Goal: Task Accomplishment & Management: Use online tool/utility

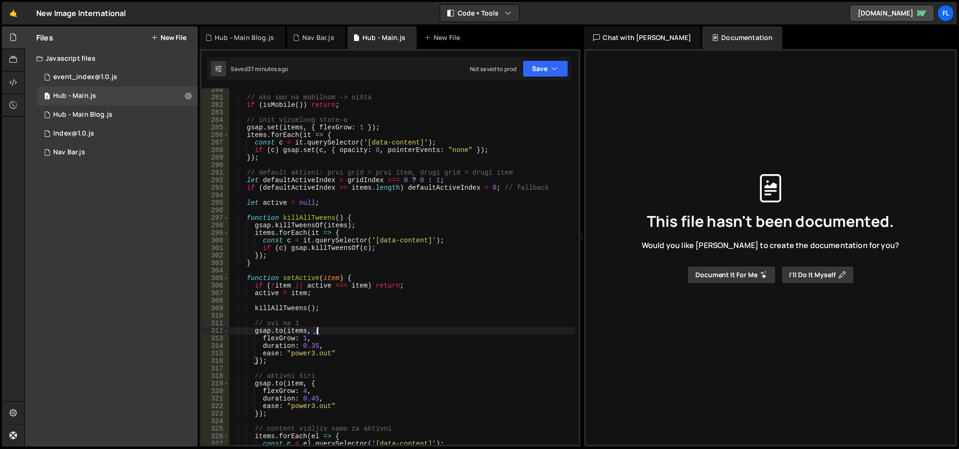
scroll to position [2148, 0]
click at [319, 151] on div "// ako smo na mobilnom -> ništa if ( isMobile ( )) return ; // init vizuelnog s…" at bounding box center [402, 272] width 347 height 372
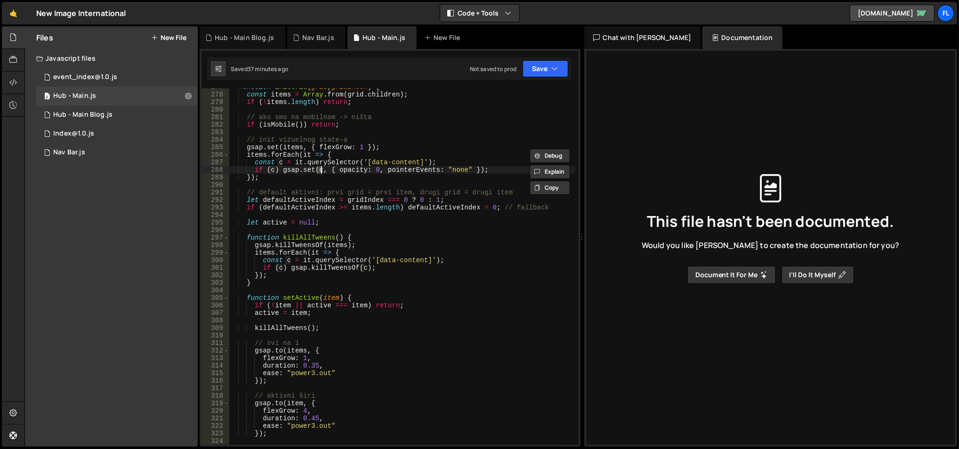
scroll to position [2128, 0]
click at [403, 161] on div "function initGrid ( grid , gridIndex ) { const items = Array . from ( grid . ch…" at bounding box center [402, 269] width 347 height 372
click at [410, 258] on div "function initGrid ( grid , gridIndex ) { const items = Array . from ( grid . ch…" at bounding box center [402, 269] width 347 height 372
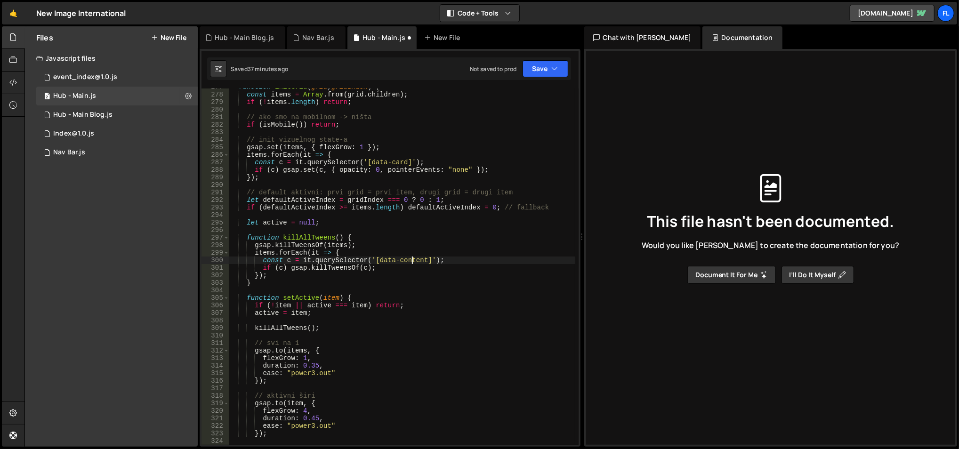
click at [410, 258] on div "function initGrid ( grid , gridIndex ) { const items = Array . from ( grid . ch…" at bounding box center [402, 269] width 347 height 372
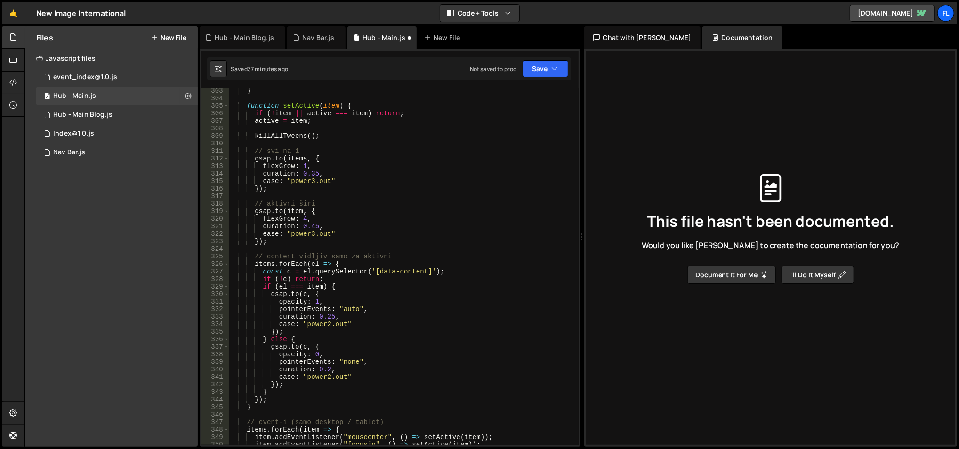
scroll to position [2321, 0]
click at [409, 272] on div "} function setActive ( item ) { if ( ! item || active === item ) return ; activ…" at bounding box center [402, 273] width 347 height 372
click at [419, 237] on div "} function setActive ( item ) { if ( ! item || active === item ) return ; activ…" at bounding box center [402, 273] width 347 height 372
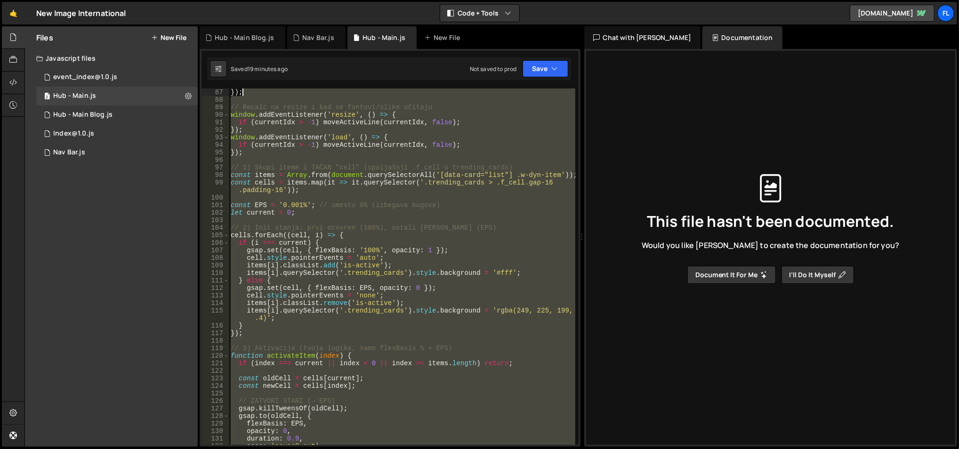
scroll to position [512, 0]
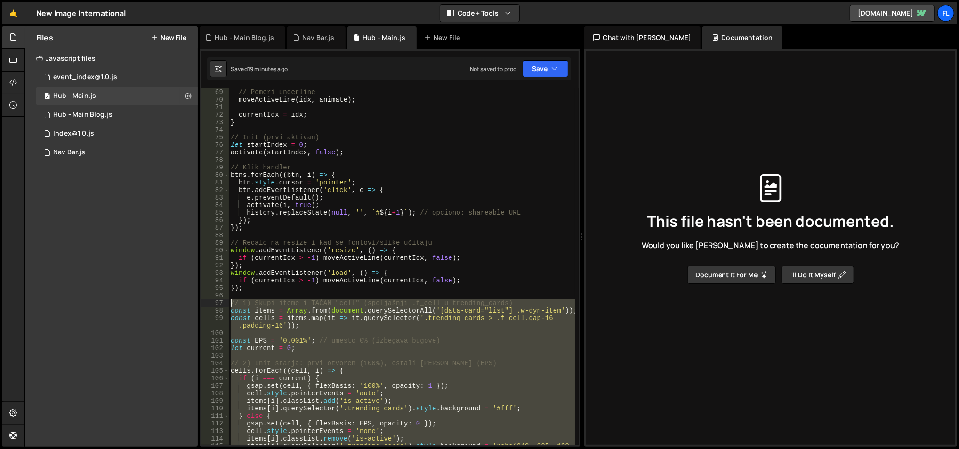
drag, startPoint x: 273, startPoint y: 334, endPoint x: 226, endPoint y: 302, distance: 57.0
click at [226, 302] on div "}); 69 70 71 72 73 74 75 76 77 78 79 80 81 82 83 84 85 86 87 88 89 90 91 92 93 …" at bounding box center [389, 266] width 377 height 356
type textarea "// 1) Skupi iteme i TAČAN "cell" (spoljašnji .f_cell u trending_cards) const it…"
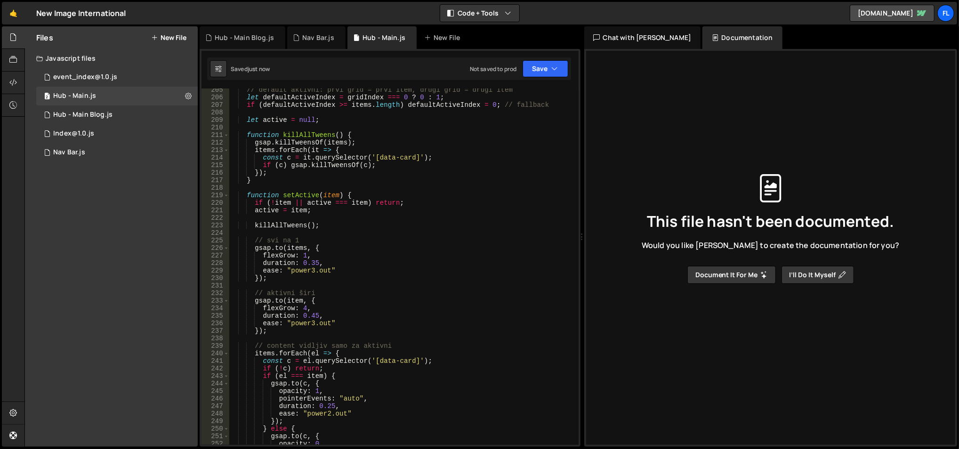
scroll to position [1880, 0]
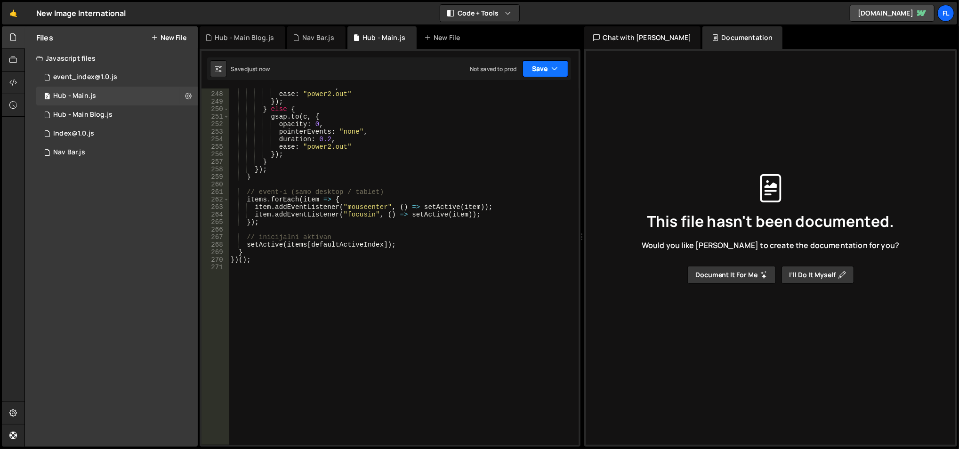
click at [536, 74] on button "Save" at bounding box center [545, 68] width 46 height 17
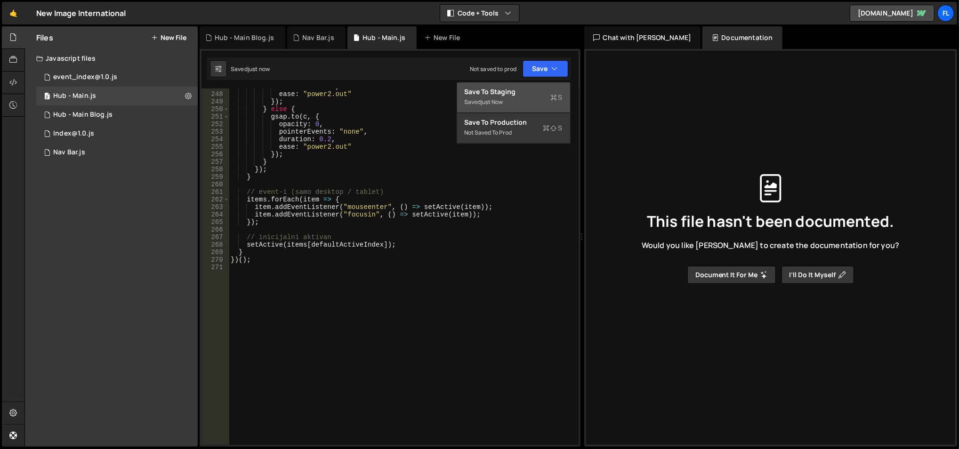
click at [503, 100] on div "just now" at bounding box center [492, 102] width 22 height 8
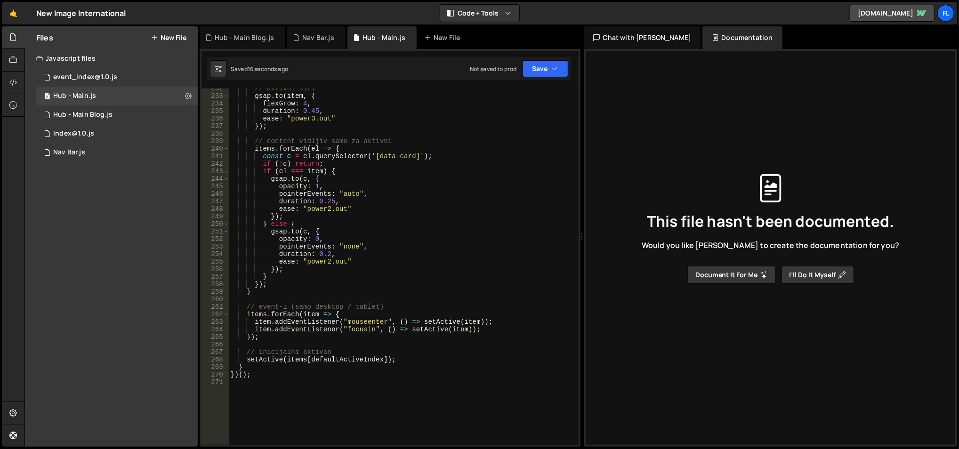
scroll to position [1766, 0]
click at [361, 330] on div "// aktivni širi gsap . to ( item , { flexGrow : 4 , duration : 0.45 , ease : "p…" at bounding box center [402, 270] width 347 height 372
type textarea "item.addEventListener("focusin", () => setActive(item));"
click at [360, 328] on div "// aktivni širi gsap . to ( item , { flexGrow : 4 , duration : 0.45 , ease : "p…" at bounding box center [402, 266] width 346 height 356
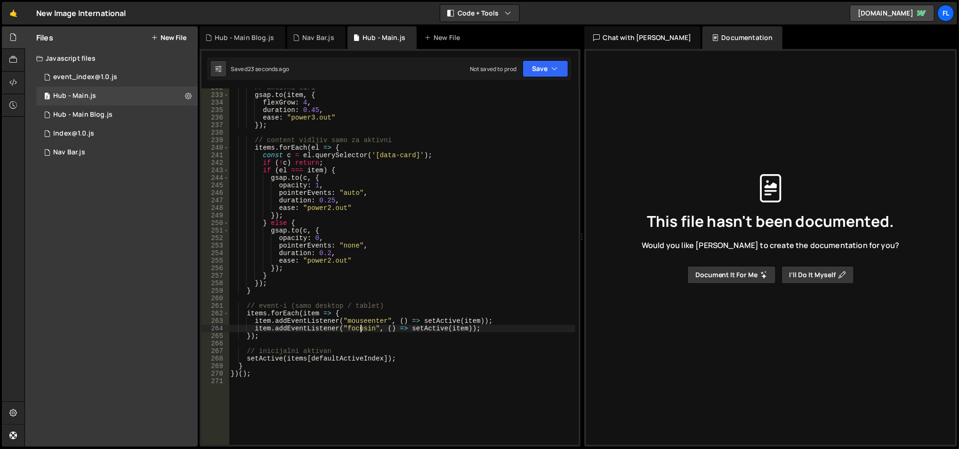
click at [360, 329] on div "// aktivni širi gsap . to ( item , { flexGrow : 4 , duration : 0.45 , ease : "p…" at bounding box center [402, 270] width 347 height 372
click at [342, 296] on div "// aktivni širi gsap . to ( item , { flexGrow : 4 , duration : 0.45 , ease : "p…" at bounding box center [402, 270] width 347 height 372
click at [343, 299] on div "// aktivni širi gsap . to ( item , { flexGrow : 4 , duration : 0.45 , ease : "p…" at bounding box center [402, 270] width 347 height 372
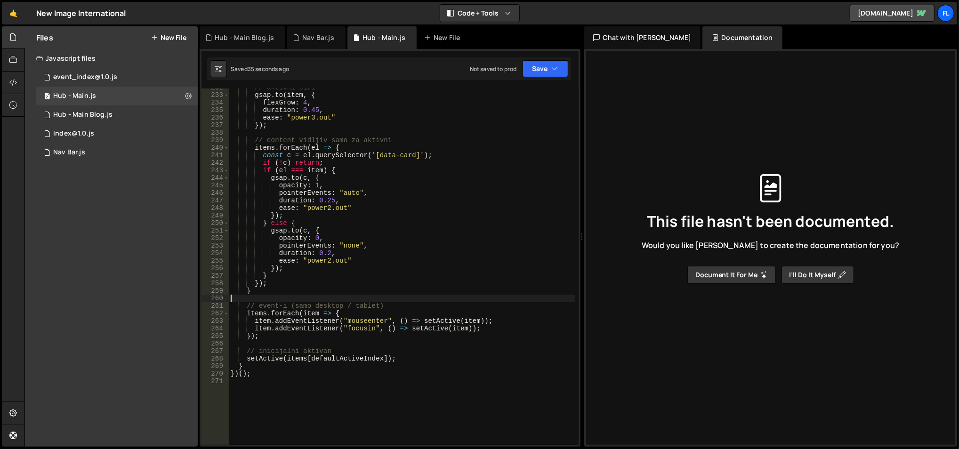
click at [343, 300] on div "// aktivni širi gsap . to ( item , { flexGrow : 4 , duration : 0.45 , ease : "p…" at bounding box center [402, 270] width 347 height 372
type textarea "// event-i (samo desktop / tablet)"
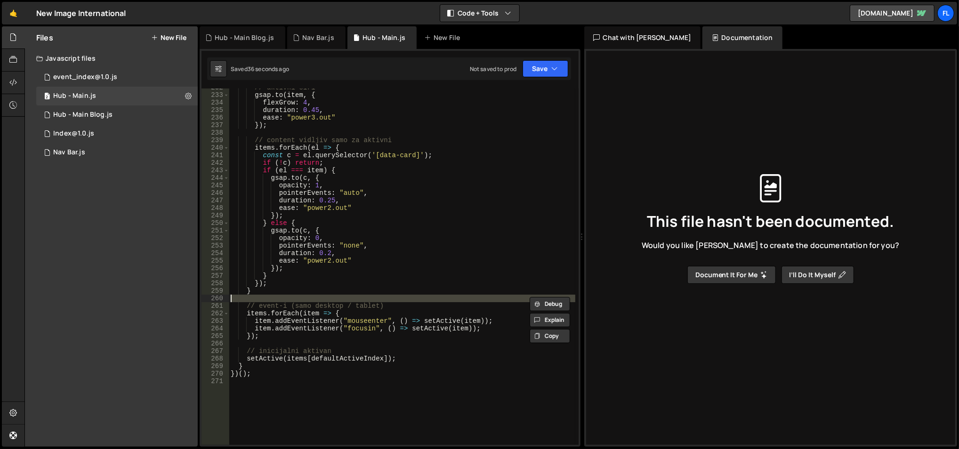
click at [343, 300] on div "// aktivni širi gsap . to ( item , { flexGrow : 4 , duration : 0.45 , ease : "p…" at bounding box center [402, 266] width 346 height 356
click at [343, 301] on div "// aktivni širi gsap . to ( item , { flexGrow : 4 , duration : 0.45 , ease : "p…" at bounding box center [402, 270] width 347 height 372
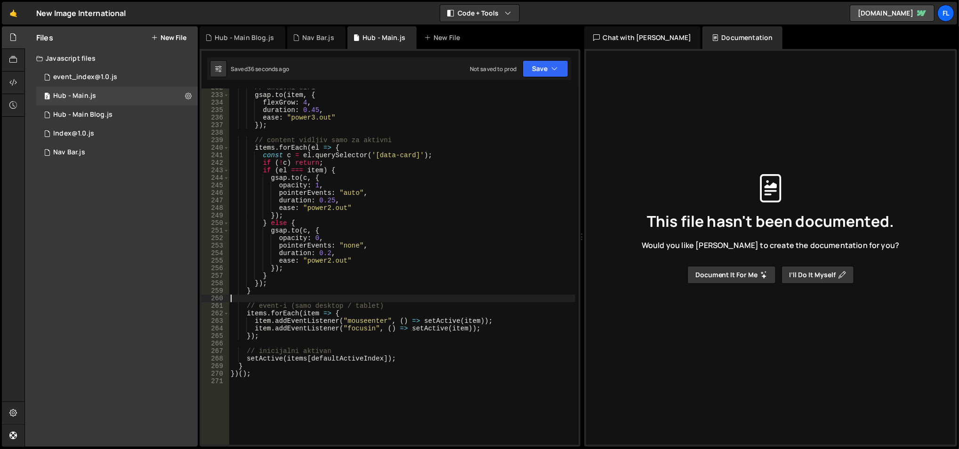
click at [343, 301] on div "// aktivni širi gsap . to ( item , { flexGrow : 4 , duration : 0.45 , ease : "p…" at bounding box center [402, 270] width 347 height 372
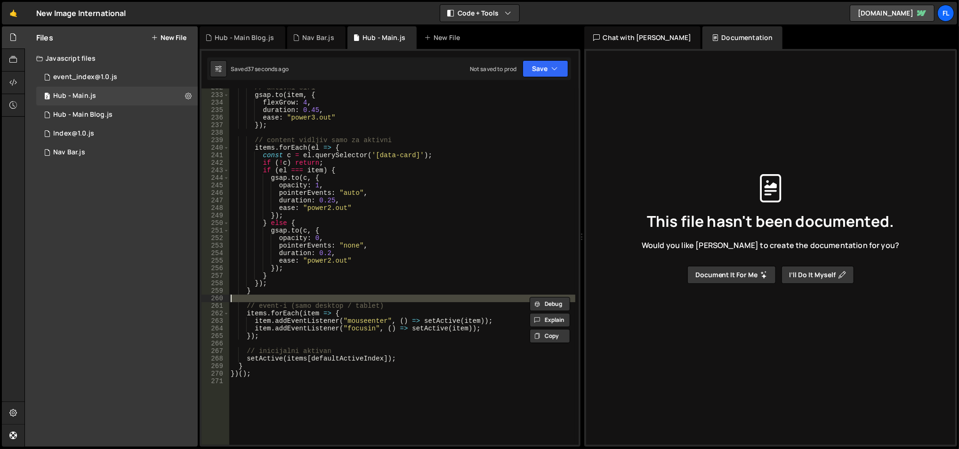
click at [345, 310] on div "// aktivni širi gsap . to ( item , { flexGrow : 4 , duration : 0.45 , ease : "p…" at bounding box center [402, 270] width 347 height 372
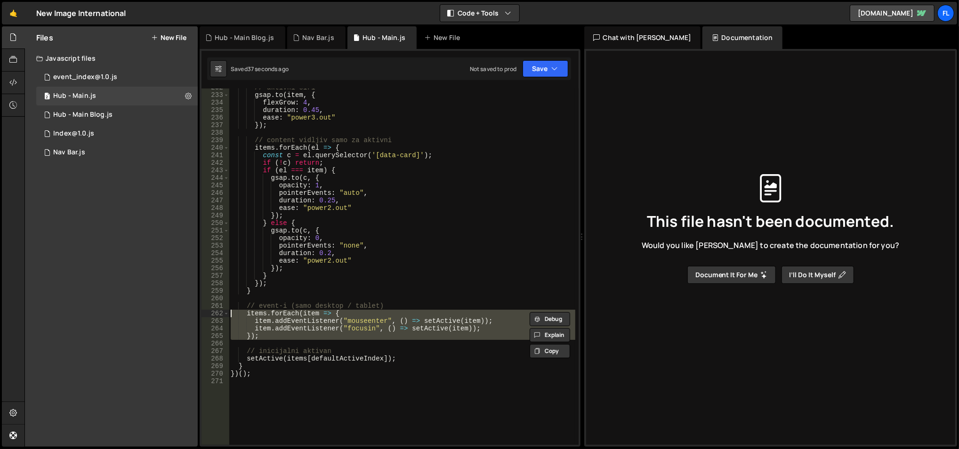
click at [345, 310] on div "// aktivni širi gsap . to ( item , { flexGrow : 4 , duration : 0.45 , ease : "p…" at bounding box center [402, 270] width 347 height 372
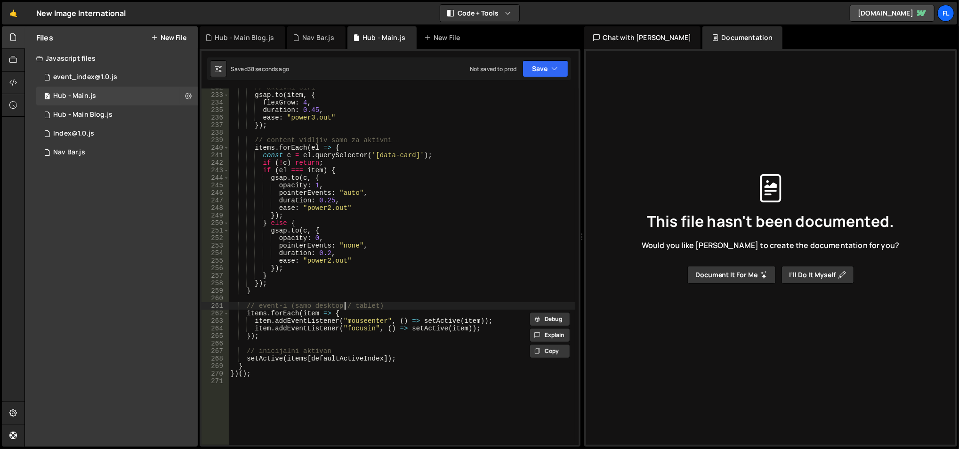
click at [345, 304] on div "// aktivni širi gsap . to ( item , { flexGrow : 4 , duration : 0.45 , ease : "p…" at bounding box center [402, 270] width 347 height 372
click at [345, 304] on div "// aktivni širi gsap . to ( item , { flexGrow : 4 , duration : 0.45 , ease : "p…" at bounding box center [402, 266] width 346 height 356
click at [345, 304] on div "// aktivni širi gsap . to ( item , { flexGrow : 4 , duration : 0.45 , ease : "p…" at bounding box center [402, 270] width 347 height 372
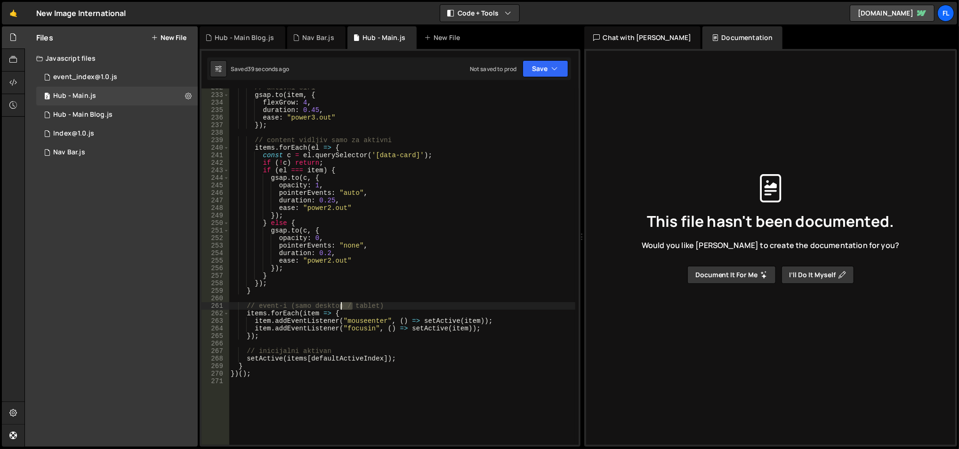
click at [345, 304] on div "// aktivni širi gsap . to ( item , { flexGrow : 4 , duration : 0.45 , ease : "p…" at bounding box center [402, 270] width 347 height 372
click at [345, 304] on div "// aktivni širi gsap . to ( item , { flexGrow : 4 , duration : 0.45 , ease : "p…" at bounding box center [402, 266] width 346 height 356
click at [345, 304] on div "// aktivni širi gsap . to ( item , { flexGrow : 4 , duration : 0.45 , ease : "p…" at bounding box center [402, 270] width 347 height 372
click at [345, 304] on div "// aktivni širi gsap . to ( item , { flexGrow : 4 , duration : 0.45 , ease : "p…" at bounding box center [402, 266] width 346 height 356
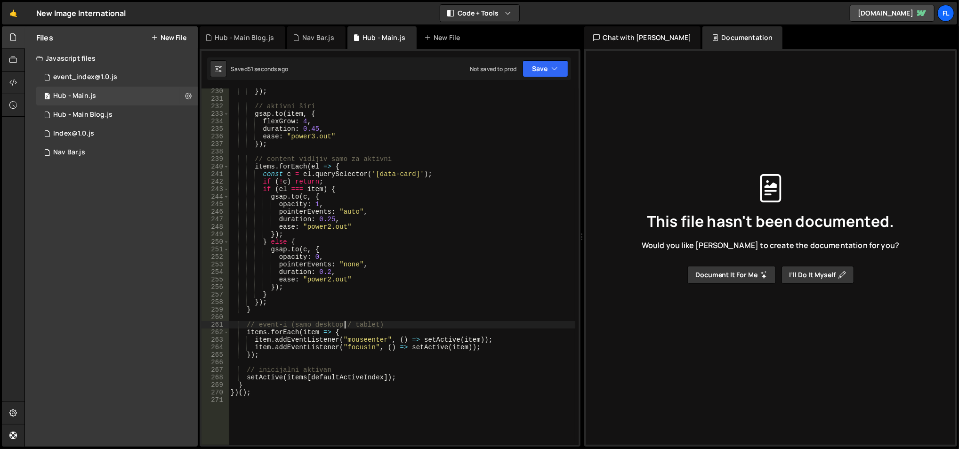
scroll to position [1748, 0]
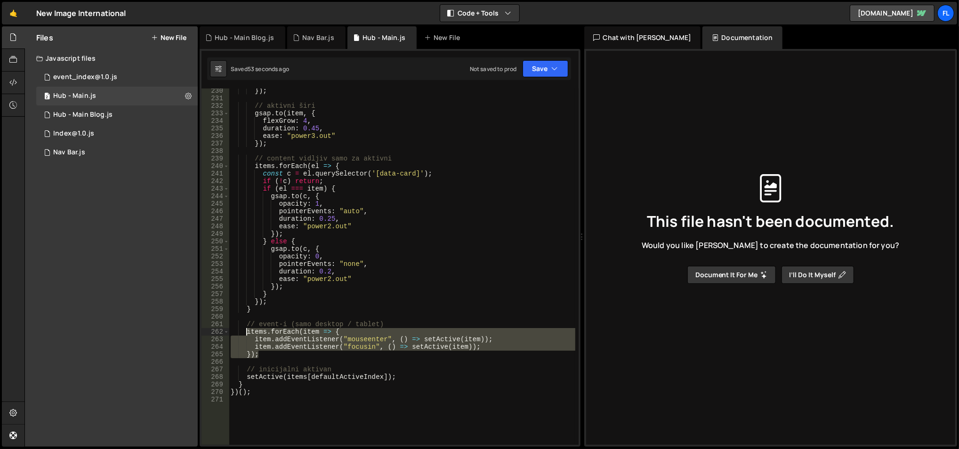
drag, startPoint x: 334, startPoint y: 362, endPoint x: 246, endPoint y: 333, distance: 92.6
click at [246, 333] on div "}) ; // aktivni širi gsap . to ( item , { flexGrow : 4 , duration : 0.45 , ease…" at bounding box center [402, 273] width 347 height 372
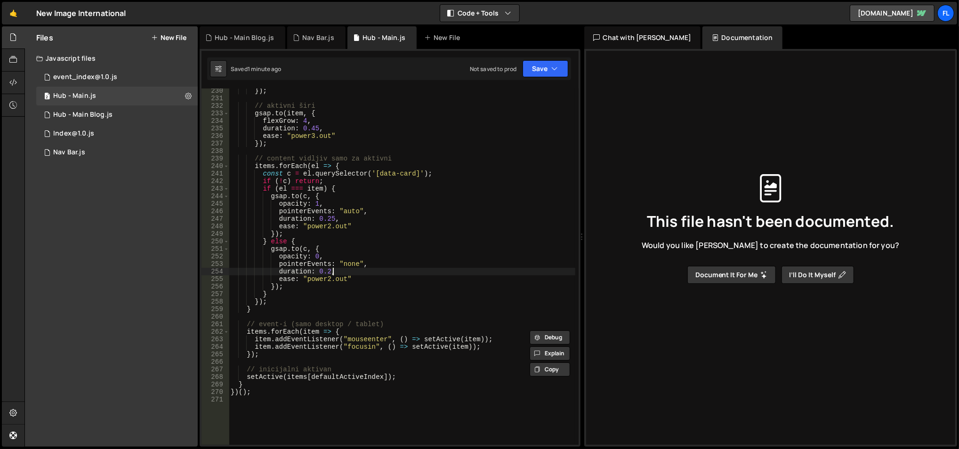
click at [336, 270] on div "}) ; // aktivni širi gsap . to ( item , { flexGrow : 4 , duration : 0.45 , ease…" at bounding box center [402, 273] width 347 height 372
click at [373, 337] on div "}) ; // aktivni širi gsap . to ( item , { flexGrow : 4 , duration : 0.45 , ease…" at bounding box center [402, 273] width 347 height 372
click at [358, 348] on div "}) ; // aktivni širi gsap . to ( item , { flexGrow : 4 , duration : 0.45 , ease…" at bounding box center [402, 273] width 347 height 372
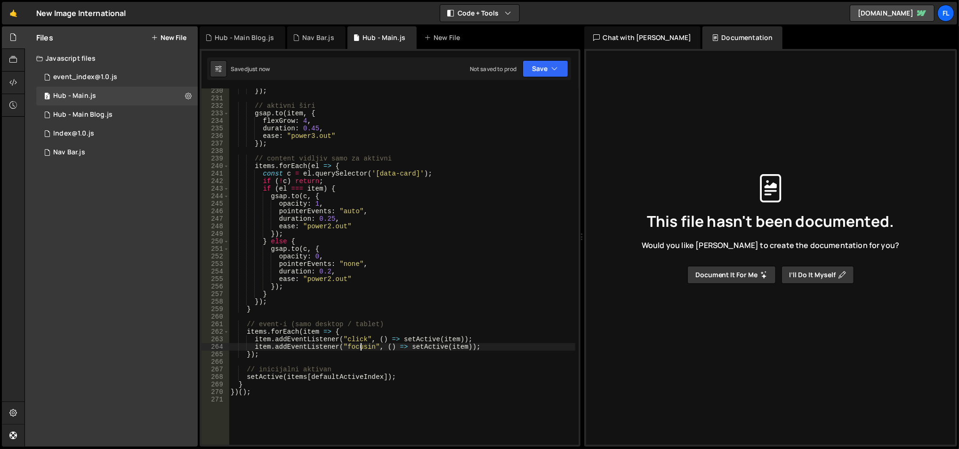
click at [358, 348] on div "}) ; // aktivni širi gsap . to ( item , { flexGrow : 4 , duration : 0.45 , ease…" at bounding box center [402, 273] width 347 height 372
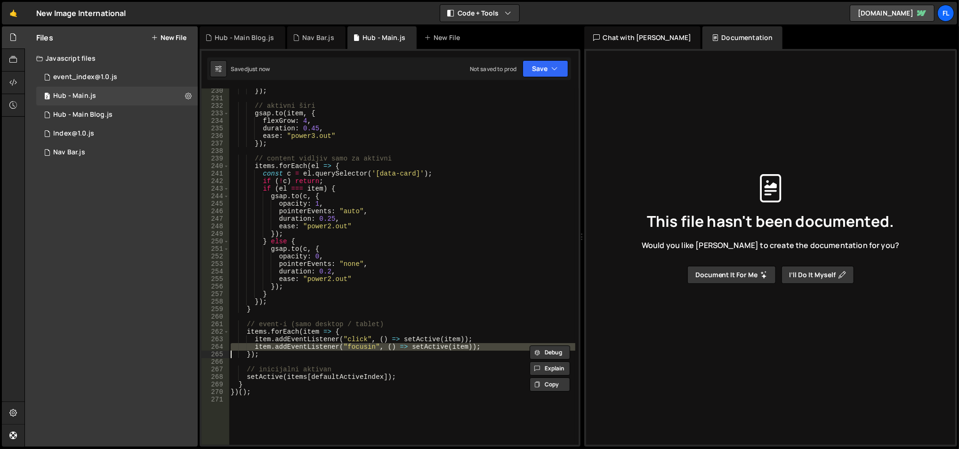
click at [358, 348] on div "}) ; // aktivni širi gsap . to ( item , { flexGrow : 4 , duration : 0.45 , ease…" at bounding box center [402, 273] width 347 height 372
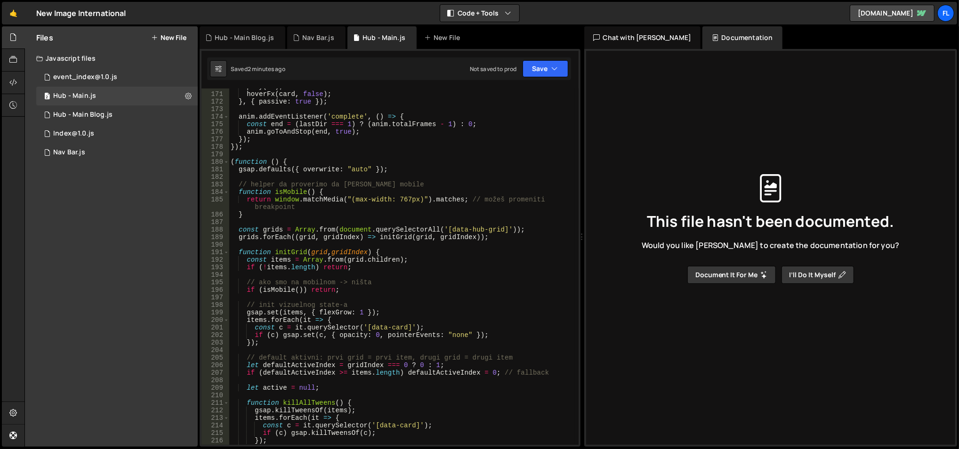
scroll to position [1292, 0]
click at [336, 235] on div "play ( - 1 ) ; hoverFx ( card , false ) ; } , { passive : true }) ; anim . addE…" at bounding box center [402, 270] width 347 height 372
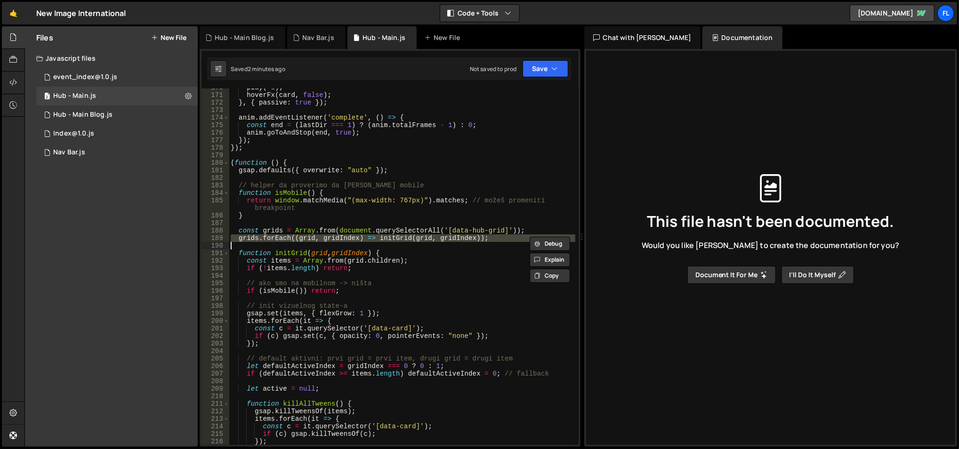
click at [336, 235] on div "play ( - 1 ) ; hoverFx ( card , false ) ; } , { passive : true }) ; anim . addE…" at bounding box center [402, 266] width 346 height 356
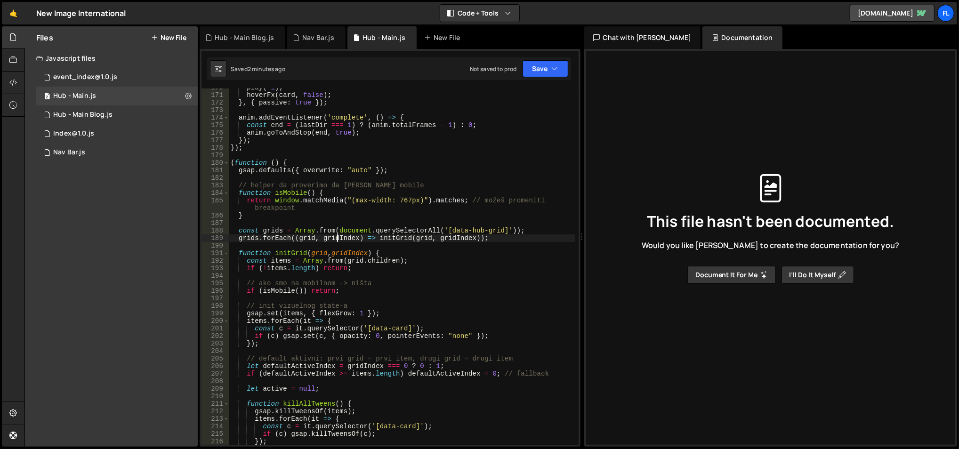
click at [336, 235] on div "play ( - 1 ) ; hoverFx ( card , false ) ; } , { passive : true }) ; anim . addE…" at bounding box center [402, 270] width 347 height 372
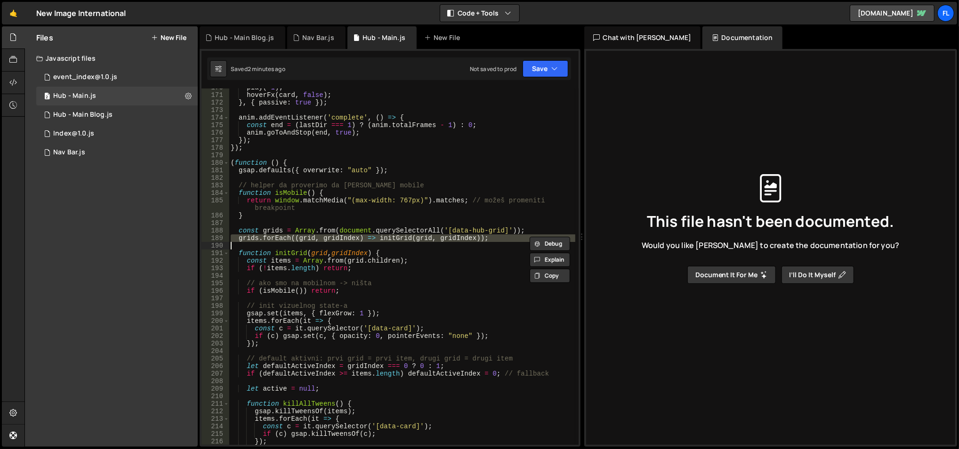
click at [336, 235] on div "play ( - 1 ) ; hoverFx ( card , false ) ; } , { passive : true }) ; anim . addE…" at bounding box center [402, 266] width 346 height 356
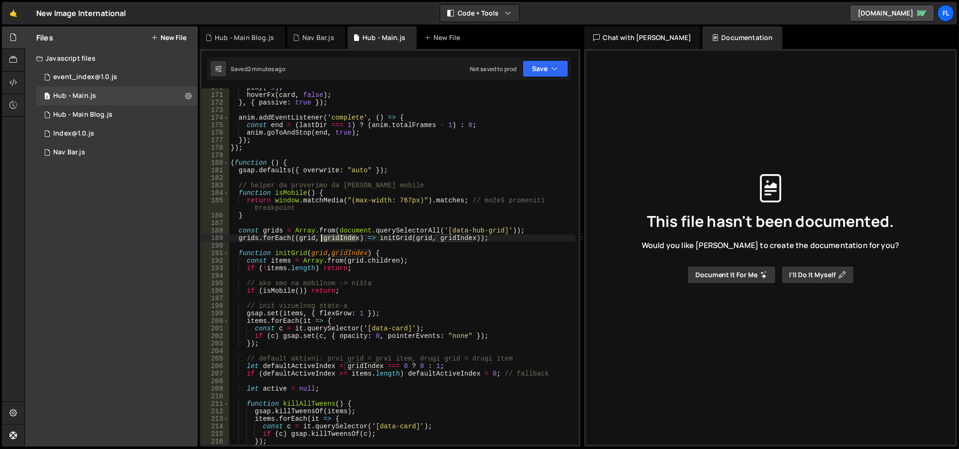
click at [336, 235] on div "play ( - 1 ) ; hoverFx ( card , false ) ; } , { passive : true }) ; anim . addE…" at bounding box center [402, 270] width 347 height 372
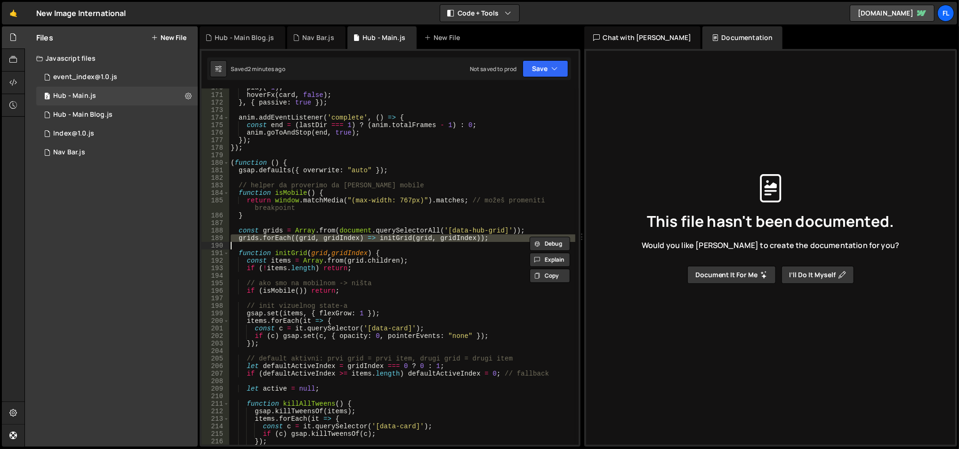
click at [336, 235] on div "play ( - 1 ) ; hoverFx ( card , false ) ; } , { passive : true }) ; anim . addE…" at bounding box center [402, 266] width 346 height 356
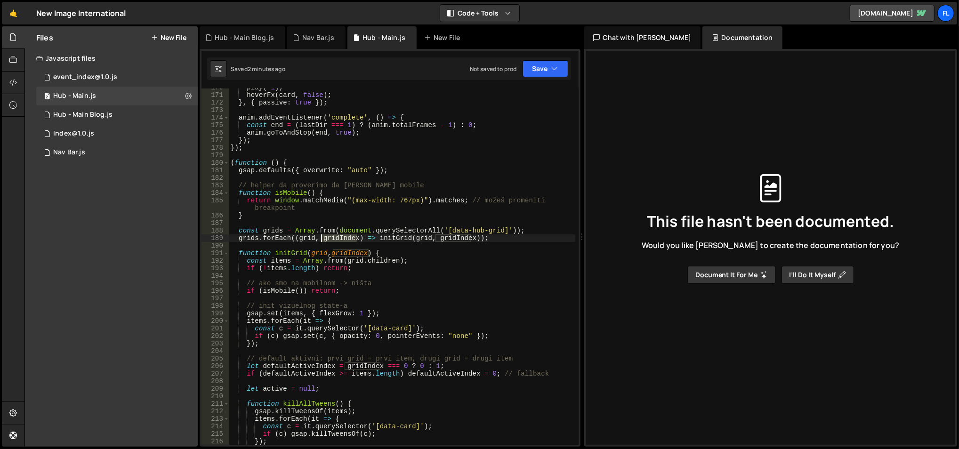
click at [336, 235] on div "play ( - 1 ) ; hoverFx ( card , false ) ; } , { passive : true }) ; anim . addE…" at bounding box center [402, 270] width 347 height 372
click at [336, 235] on div "play ( - 1 ) ; hoverFx ( card , false ) ; } , { passive : true }) ; anim . addE…" at bounding box center [402, 266] width 346 height 356
click at [336, 235] on div "play ( - 1 ) ; hoverFx ( card , false ) ; } , { passive : true }) ; anim . addE…" at bounding box center [402, 270] width 347 height 372
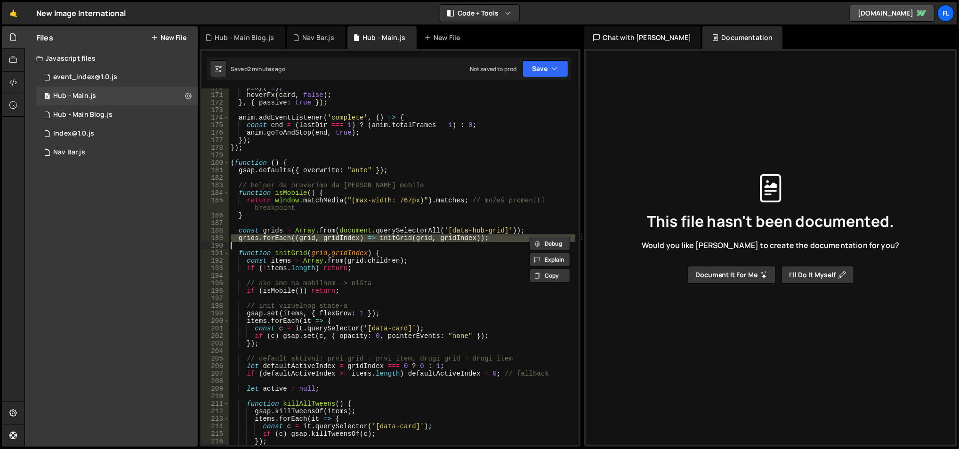
click at [336, 235] on div "play ( - 1 ) ; hoverFx ( card , false ) ; } , { passive : true }) ; anim . addE…" at bounding box center [402, 270] width 347 height 372
click at [336, 235] on div "play ( - 1 ) ; hoverFx ( card , false ) ; } , { passive : true }) ; anim . addE…" at bounding box center [402, 266] width 346 height 356
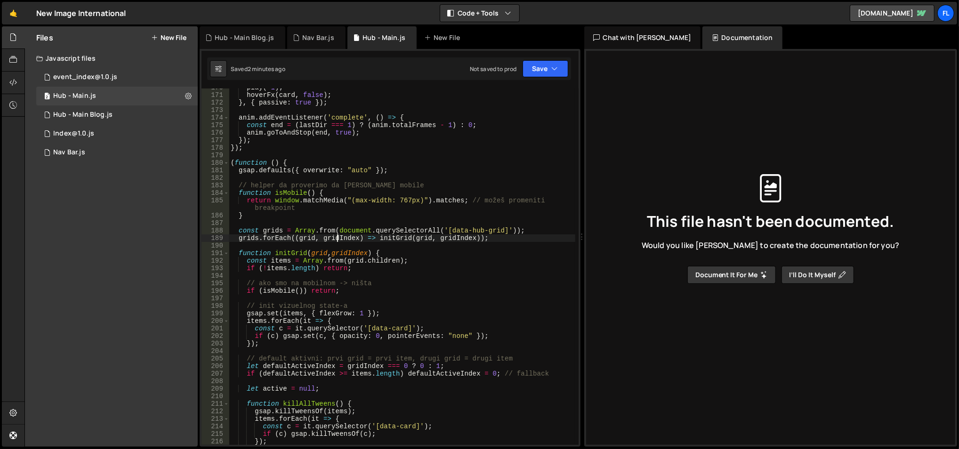
click at [336, 235] on div "play ( - 1 ) ; hoverFx ( card , false ) ; } , { passive : true }) ; anim . addE…" at bounding box center [402, 270] width 347 height 372
click at [336, 235] on div "play ( - 1 ) ; hoverFx ( card , false ) ; } , { passive : true }) ; anim . addE…" at bounding box center [402, 266] width 346 height 356
click at [336, 235] on div "play ( - 1 ) ; hoverFx ( card , false ) ; } , { passive : true }) ; anim . addE…" at bounding box center [402, 270] width 347 height 372
click at [336, 235] on div "play ( - 1 ) ; hoverFx ( card , false ) ; } , { passive : true }) ; anim . addE…" at bounding box center [402, 266] width 346 height 356
click at [336, 235] on div "play ( - 1 ) ; hoverFx ( card , false ) ; } , { passive : true }) ; anim . addE…" at bounding box center [402, 270] width 347 height 372
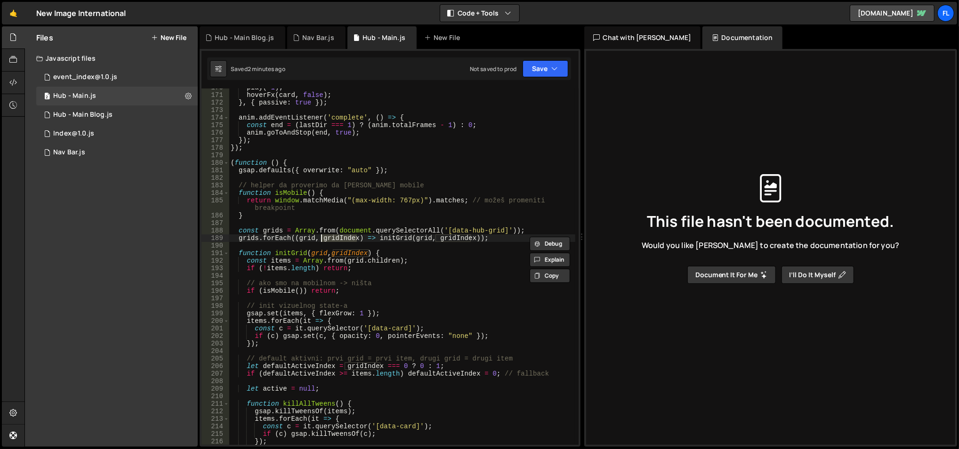
click at [336, 235] on div "play ( - 1 ) ; hoverFx ( card , false ) ; } , { passive : true }) ; anim . addE…" at bounding box center [402, 266] width 346 height 356
click at [336, 235] on div "play ( - 1 ) ; hoverFx ( card , false ) ; } , { passive : true }) ; anim . addE…" at bounding box center [402, 270] width 347 height 372
click at [336, 235] on div "play ( - 1 ) ; hoverFx ( card , false ) ; } , { passive : true }) ; anim . addE…" at bounding box center [402, 266] width 346 height 356
click at [336, 235] on div "play ( - 1 ) ; hoverFx ( card , false ) ; } , { passive : true }) ; anim . addE…" at bounding box center [402, 270] width 347 height 372
click at [336, 235] on div "play ( - 1 ) ; hoverFx ( card , false ) ; } , { passive : true }) ; anim . addE…" at bounding box center [402, 266] width 346 height 356
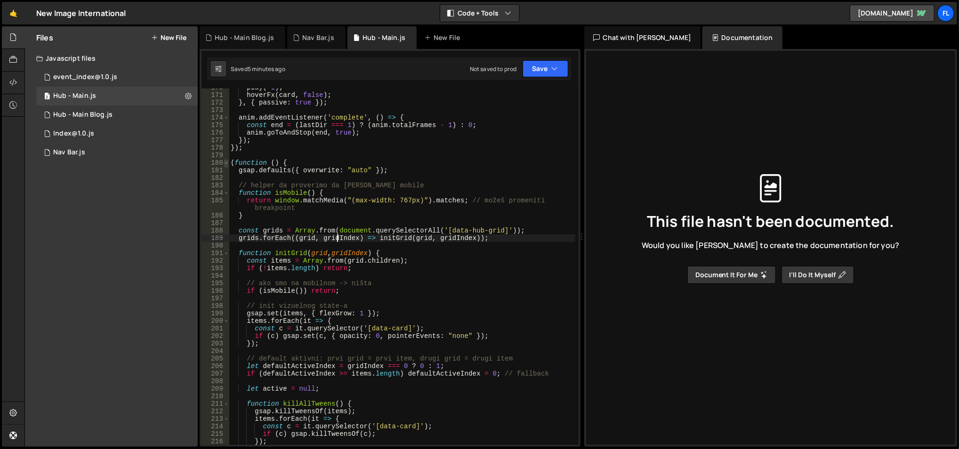
click at [227, 162] on span at bounding box center [226, 163] width 5 height 8
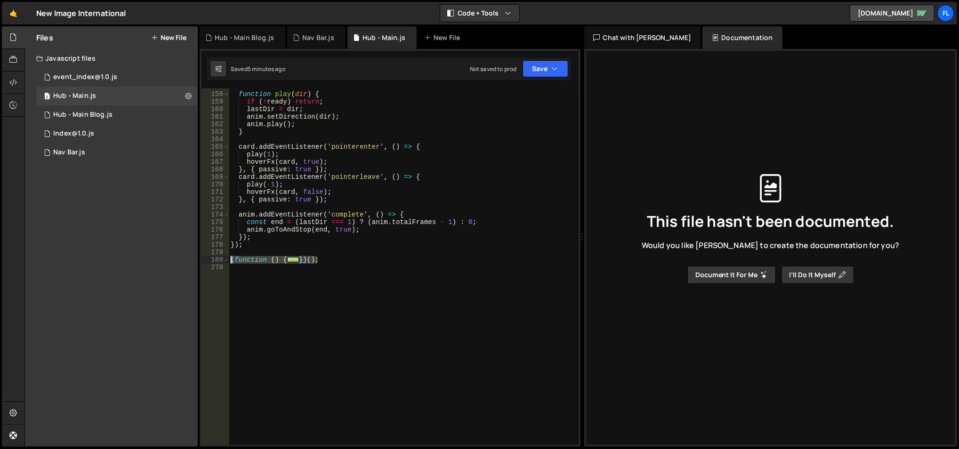
drag, startPoint x: 334, startPoint y: 262, endPoint x: 230, endPoint y: 262, distance: 104.0
click at [230, 262] on div "function play ( dir ) { if ( ! ready ) return ; lastDir = dir ; anim . setDirec…" at bounding box center [402, 269] width 347 height 372
click at [227, 261] on span at bounding box center [226, 260] width 5 height 8
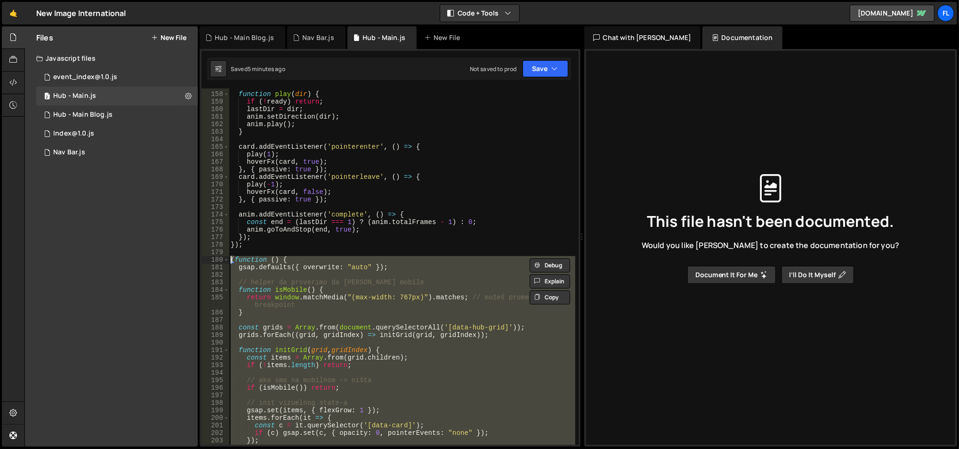
scroll to position [1277, 0]
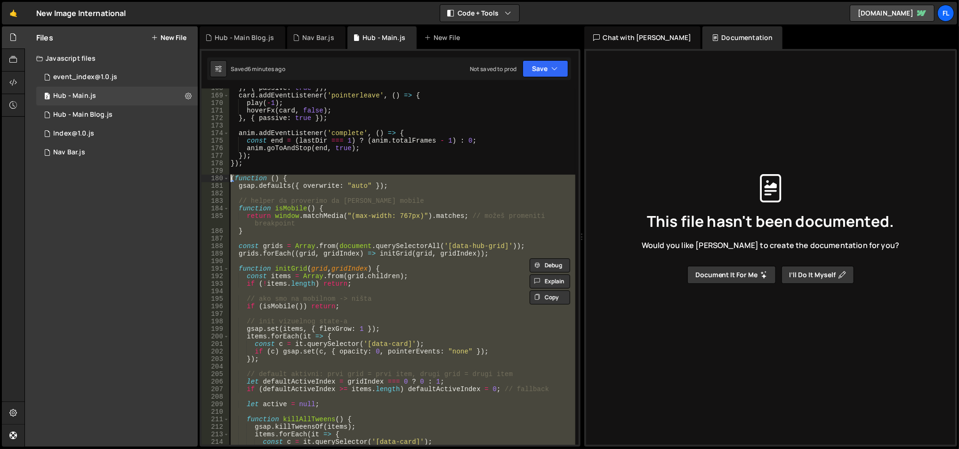
click at [333, 207] on div "} , { passive : true }) ; card . addEventListener ( 'pointerleave' , ( ) => { p…" at bounding box center [402, 266] width 346 height 356
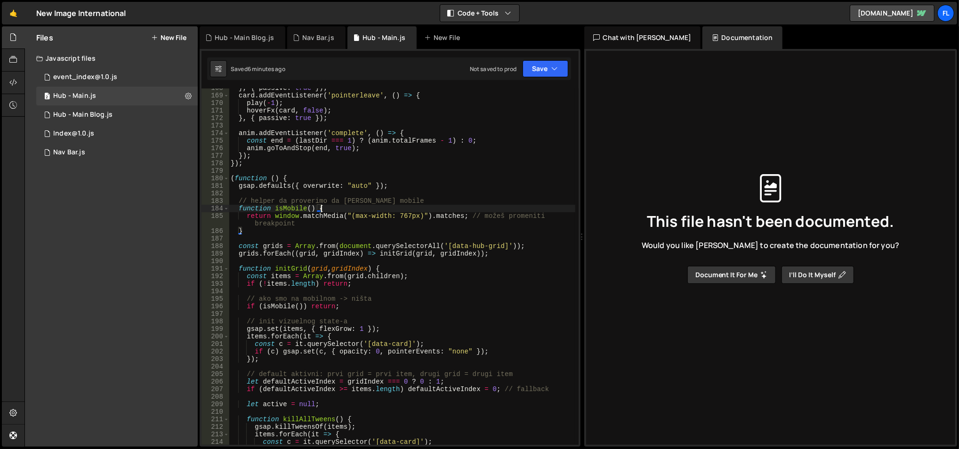
click at [333, 207] on div "} , { passive : true }) ; card . addEventListener ( 'pointerleave' , ( ) => { p…" at bounding box center [402, 270] width 347 height 372
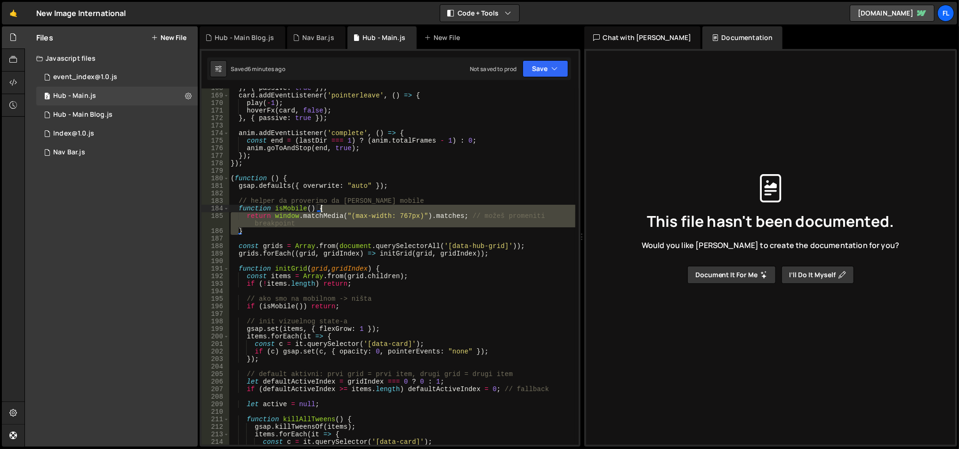
click at [333, 207] on div "} , { passive : true }) ; card . addEventListener ( 'pointerleave' , ( ) => { p…" at bounding box center [402, 270] width 347 height 372
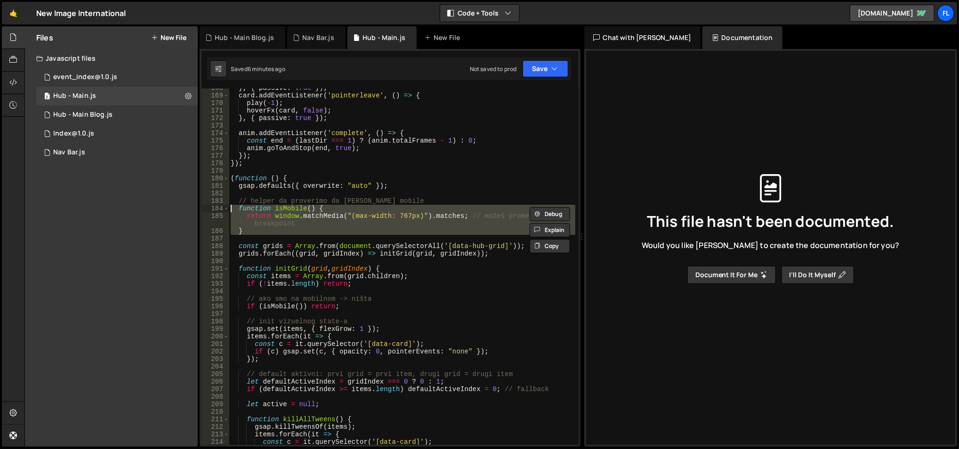
click at [333, 207] on div "} , { passive : true }) ; card . addEventListener ( 'pointerleave' , ( ) => { p…" at bounding box center [402, 270] width 347 height 372
click at [333, 207] on div "} , { passive : true }) ; card . addEventListener ( 'pointerleave' , ( ) => { p…" at bounding box center [402, 266] width 346 height 356
click at [333, 207] on div "} , { passive : true }) ; card . addEventListener ( 'pointerleave' , ( ) => { p…" at bounding box center [402, 270] width 347 height 372
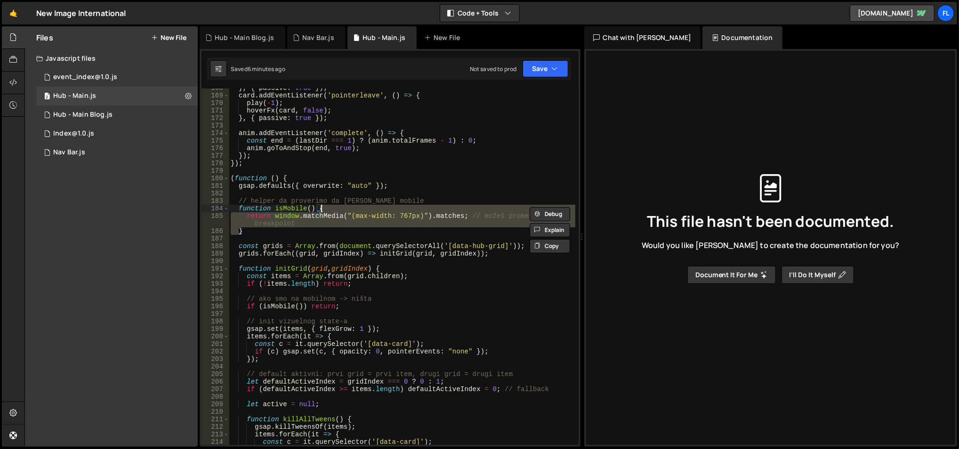
click at [333, 207] on div "} , { passive : true }) ; card . addEventListener ( 'pointerleave' , ( ) => { p…" at bounding box center [402, 270] width 347 height 372
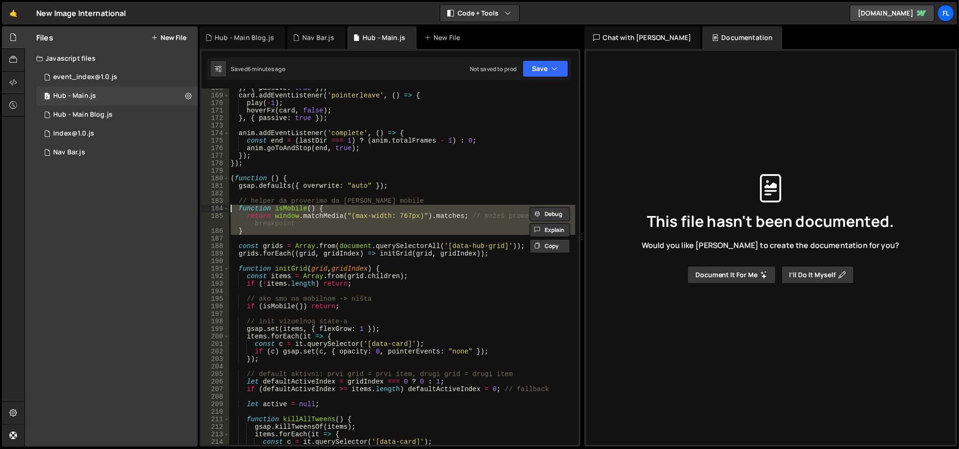
click at [333, 207] on div "} , { passive : true }) ; card . addEventListener ( 'pointerleave' , ( ) => { p…" at bounding box center [402, 266] width 346 height 356
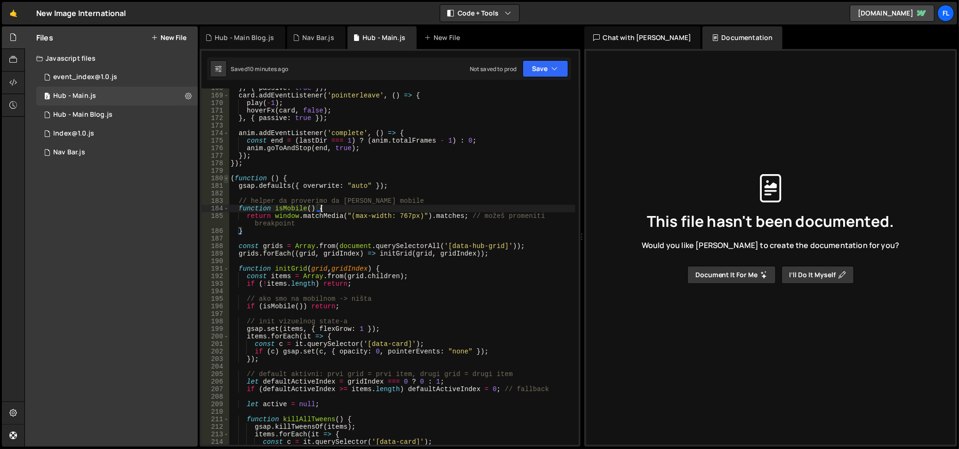
click at [225, 181] on span at bounding box center [226, 179] width 5 height 8
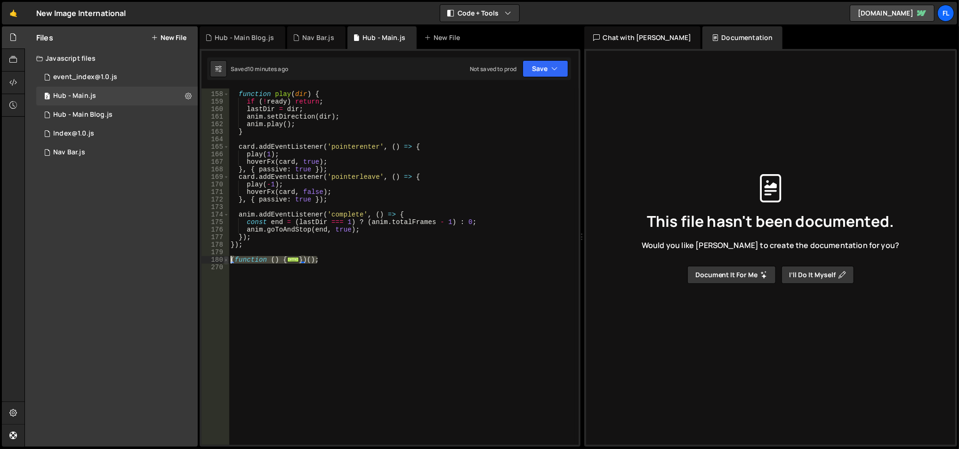
drag, startPoint x: 335, startPoint y: 259, endPoint x: 227, endPoint y: 261, distance: 107.3
click at [227, 261] on div "function isMobile() { 157 158 159 160 161 162 163 164 165 166 167 168 169 170 1…" at bounding box center [389, 266] width 377 height 356
type textarea "(function () { gsap.defaults({ overwrite: "auto" });"
paste textarea
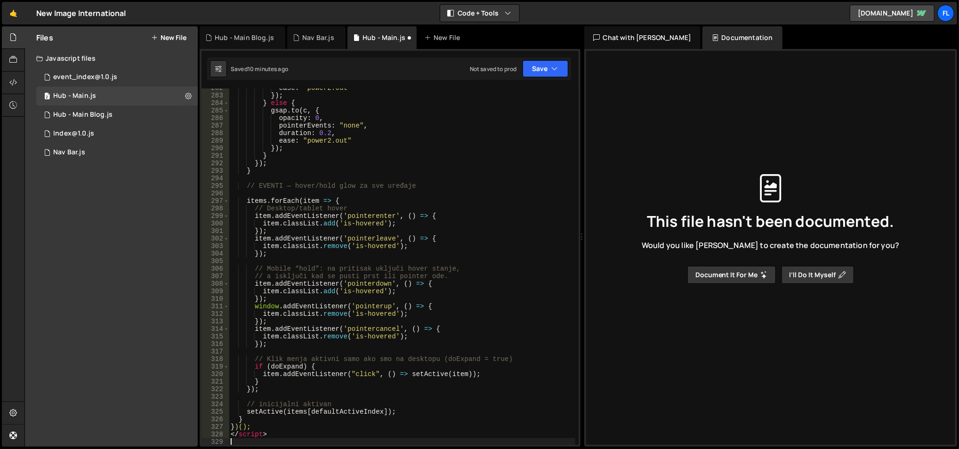
click at [255, 432] on div "ease : "power2.out" }) ; } else { gsap . to ( c , { opacity : 0 , pointerEvents…" at bounding box center [402, 270] width 347 height 372
type textarea "</script>"
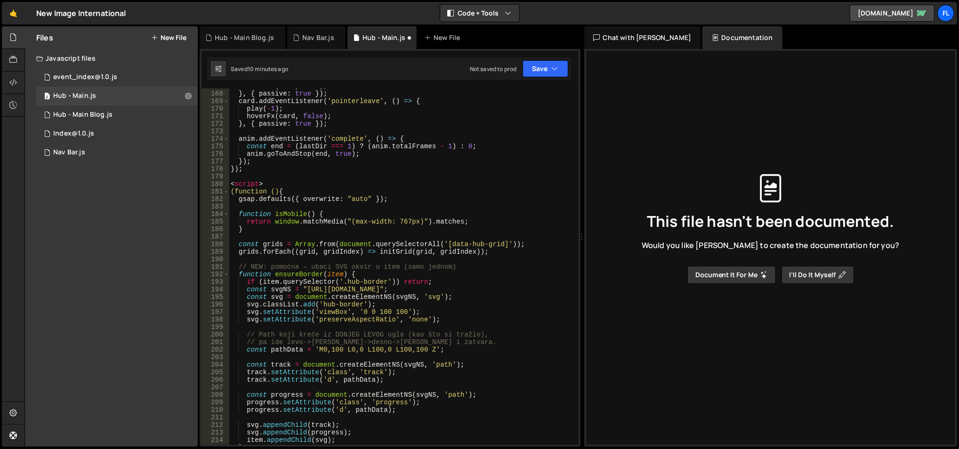
scroll to position [1270, 0]
click at [252, 181] on div "hoverFx ( card , true ) ; } , { passive : true }) ; card . addEventListener ( '…" at bounding box center [402, 269] width 347 height 372
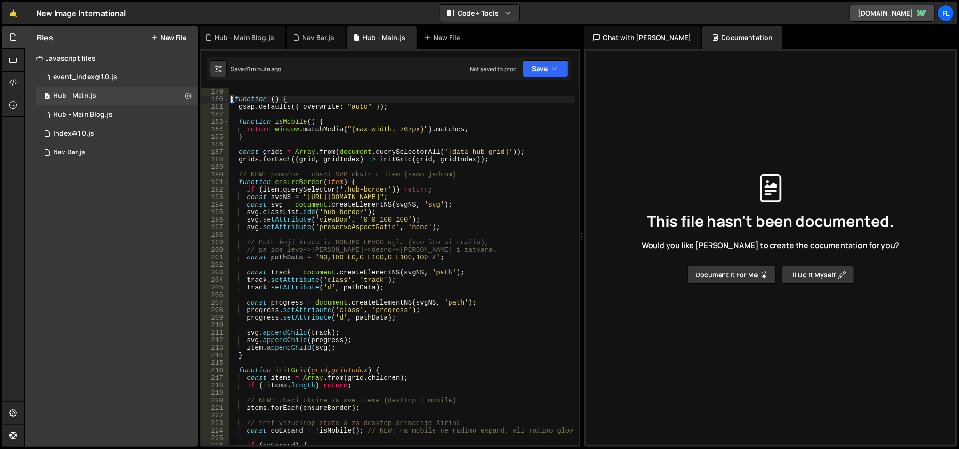
scroll to position [1356, 0]
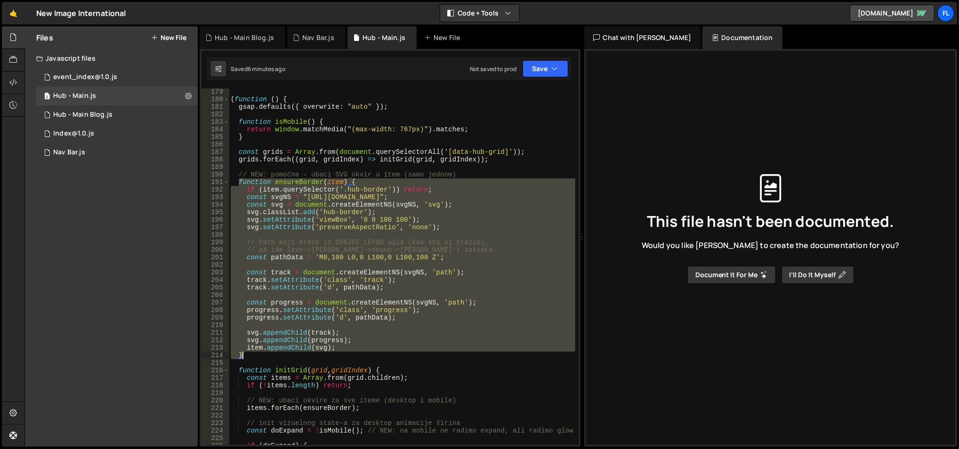
drag, startPoint x: 237, startPoint y: 182, endPoint x: 280, endPoint y: 355, distance: 178.5
click at [280, 355] on div "( function ( ) { gsap . defaults ({ overwrite : "auto" }) ; function isMobile (…" at bounding box center [402, 274] width 347 height 372
type textarea "item.appendChild(svg); }"
paste textarea
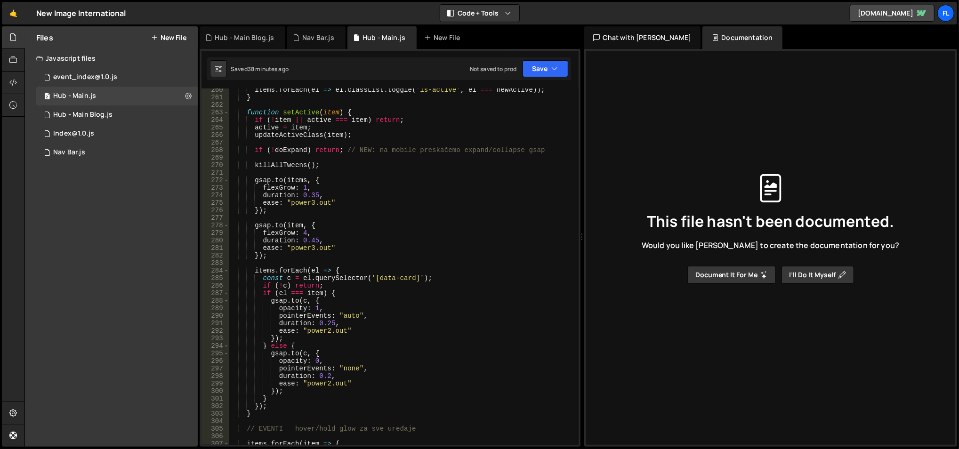
scroll to position [1968, 0]
click at [318, 192] on div "items . forEach ( el => el . classList . toggle ( 'is-active' , el === newActiv…" at bounding box center [402, 272] width 347 height 372
click at [312, 187] on div "items . forEach ( el => el . classList . toggle ( 'is-active' , el === newActiv…" at bounding box center [402, 272] width 347 height 372
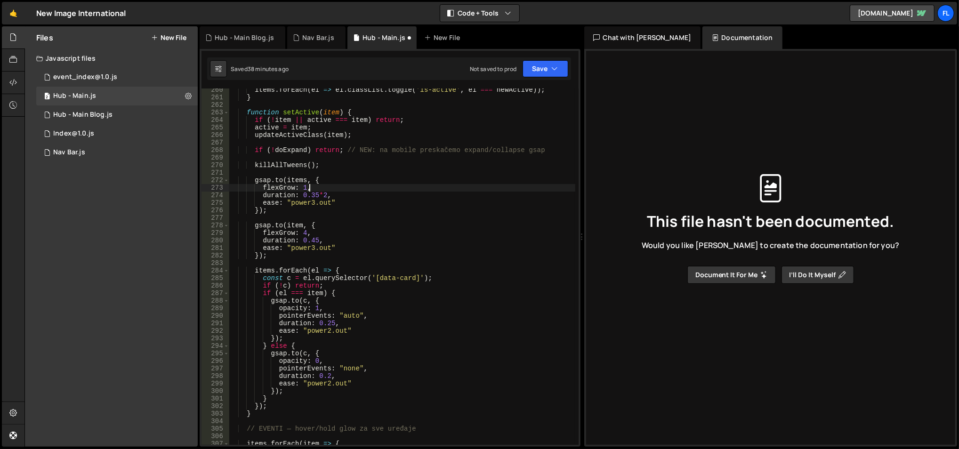
click at [314, 242] on div "items . forEach ( el => el . classList . toggle ( 'is-active' , el === newActiv…" at bounding box center [402, 272] width 347 height 372
type textarea "duration: 0.45 * 2,"
